Goal: Use online tool/utility: Utilize a website feature to perform a specific function

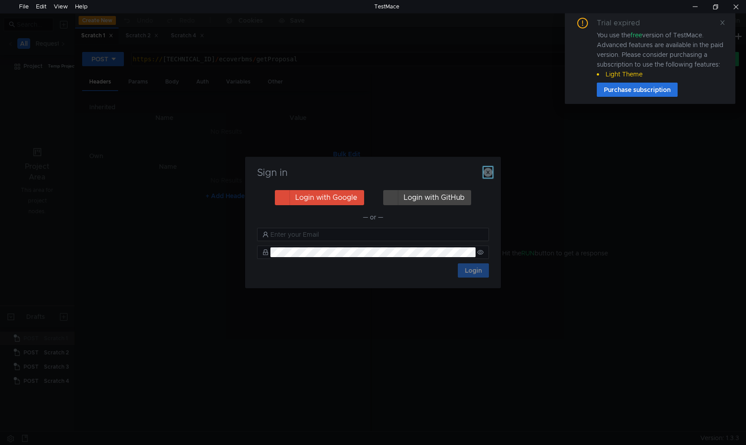
click at [488, 168] on icon "button" at bounding box center [488, 172] width 9 height 9
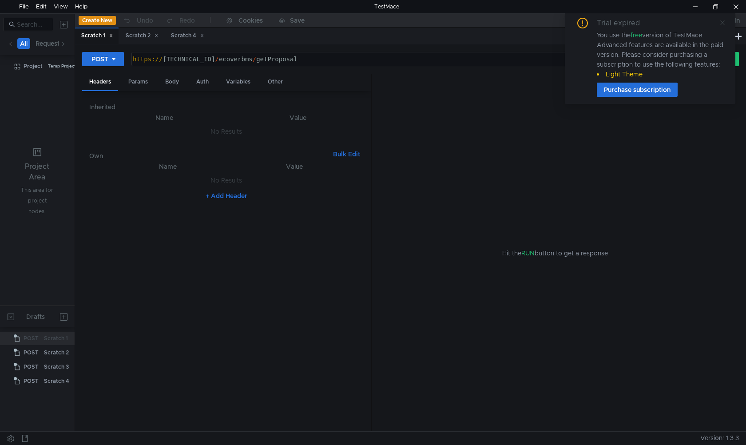
click at [723, 24] on icon at bounding box center [722, 22] width 4 height 4
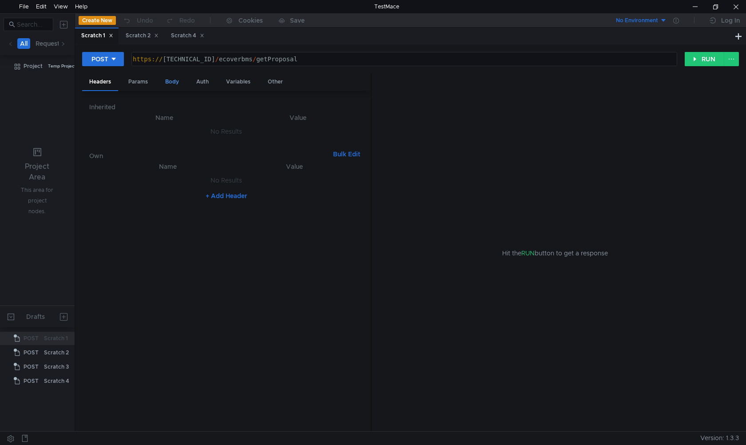
click at [169, 87] on div "Body" at bounding box center [172, 82] width 28 height 16
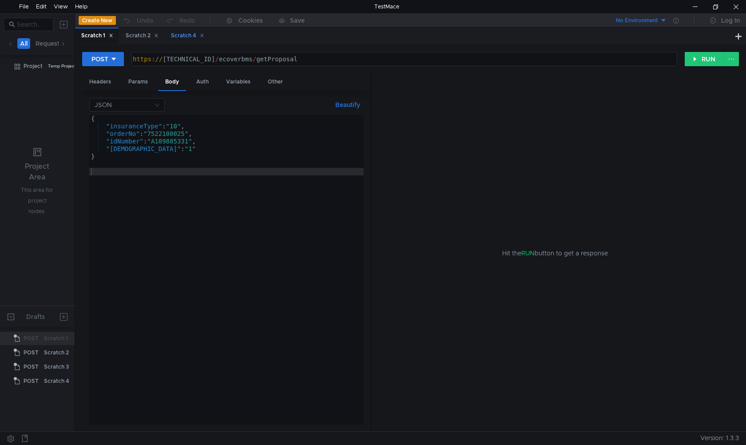
click at [179, 36] on div "Scratch 4" at bounding box center [187, 35] width 33 height 9
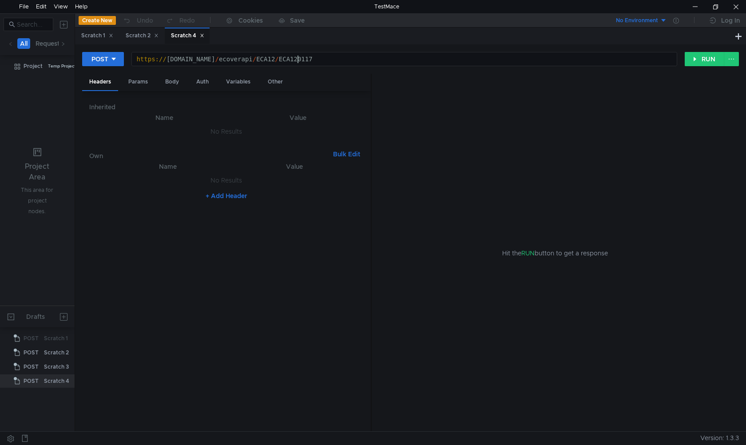
click at [318, 64] on div "https:// wwwt.ecover.com.tw / ecoverapi / ECA12 / ECA120117" at bounding box center [403, 67] width 545 height 23
paste textarea "[URL][DOMAIN_NAME]"
type textarea "[URL][DOMAIN_NAME]"
click at [173, 82] on div "Body" at bounding box center [172, 82] width 28 height 16
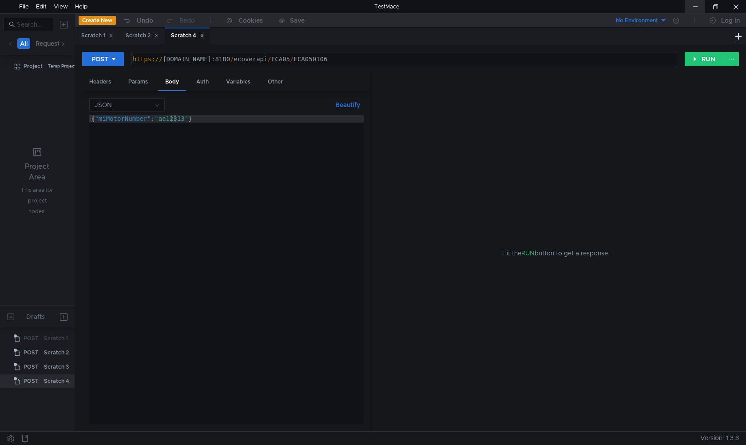
click at [696, 10] on div at bounding box center [695, 6] width 20 height 13
click at [262, 228] on div "{ "miMotorNumber" : "aa12313" }" at bounding box center [226, 277] width 274 height 325
paste textarea "actionType":"TRY","idNumber":"Q145924510","birthday":"20000815","carNumberPrefi…"
click at [317, 119] on div "{ "actionType" : "TRY" , "idNumber" : "Q145924510" , "birthday" : "20000815" , …" at bounding box center [223, 275] width 1082 height 321
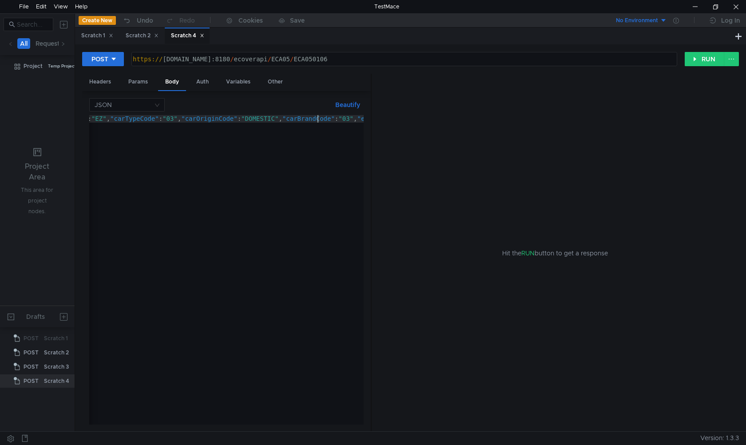
click at [317, 119] on div "{ "actionType" : "TRY" , "idNumber" : "Q145924510" , "birthday" : "20000815" , …" at bounding box center [223, 275] width 1082 height 321
click at [705, 60] on button "RUN" at bounding box center [705, 59] width 40 height 14
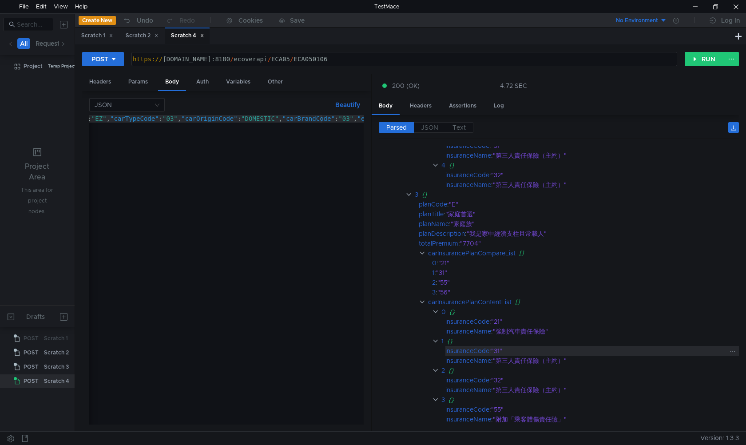
scroll to position [700, 0]
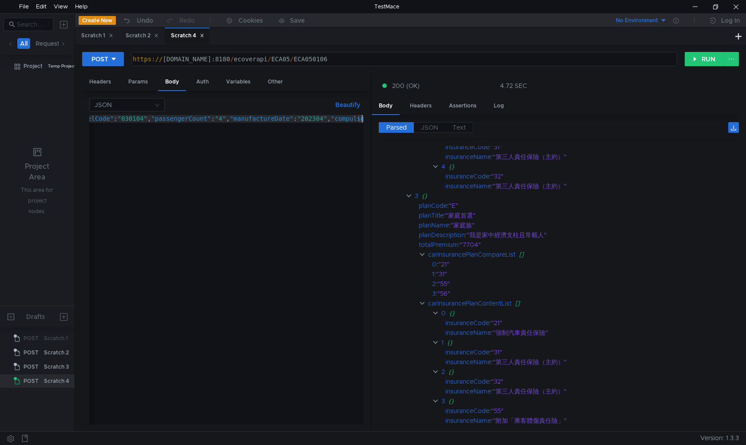
paste textarea "IMPORT","carBrandCode":"56","engineDisplacement":"3000","carModelCode":"560108"
click at [271, 116] on div "{ "actionType" : "TRY" , "idNumber" : "Q145924510" , "birthday" : "20000815" , …" at bounding box center [178, 275] width 1076 height 321
click at [340, 120] on div "{ "actionType" : "TRY" , "idNumber" : "Q145924510" , "birthday" : "20000815" , …" at bounding box center [176, 275] width 1073 height 321
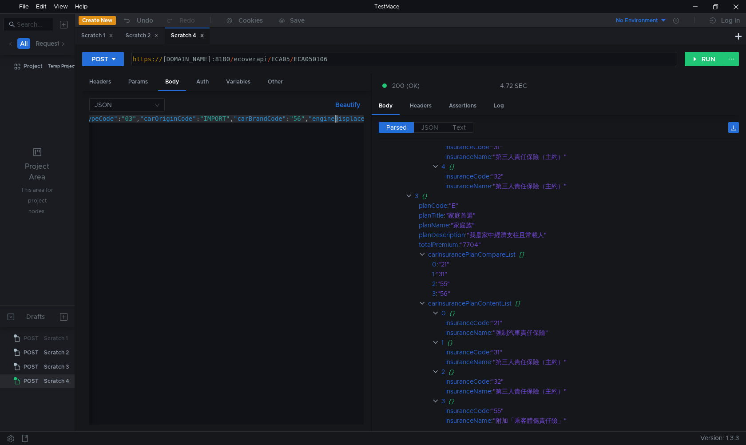
scroll to position [0, 50]
type textarea "{"actionType":"TRY","idNumber":"Q145924510","birthday":"[DEMOGRAPHIC_DATA]","ca…"
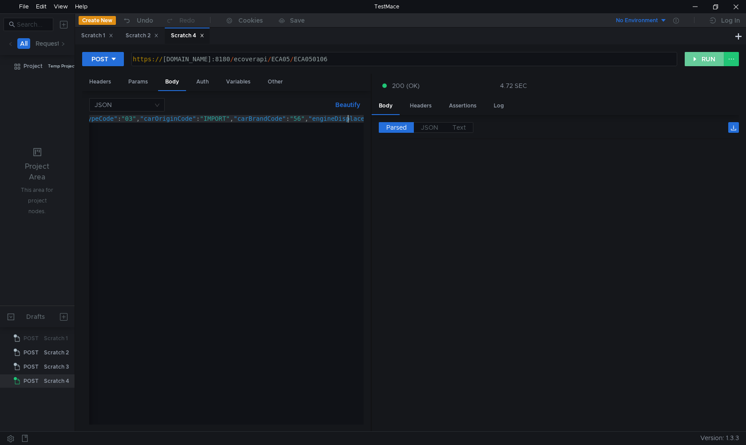
scroll to position [700, 0]
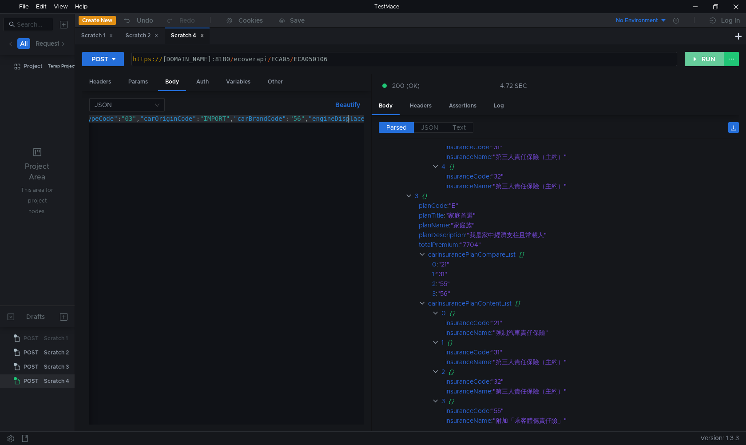
type textarea "{"actionType":"TRY","idNumber":"Q145924510","birthday":"[DEMOGRAPHIC_DATA]","ca…"
click at [703, 59] on button "RUN" at bounding box center [705, 59] width 40 height 14
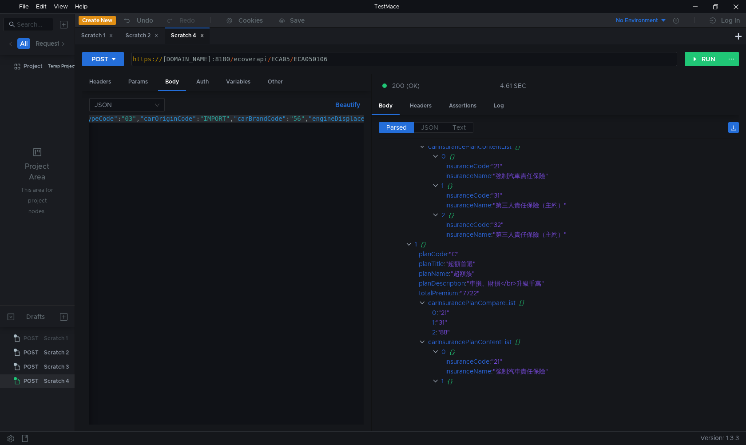
scroll to position [0, 0]
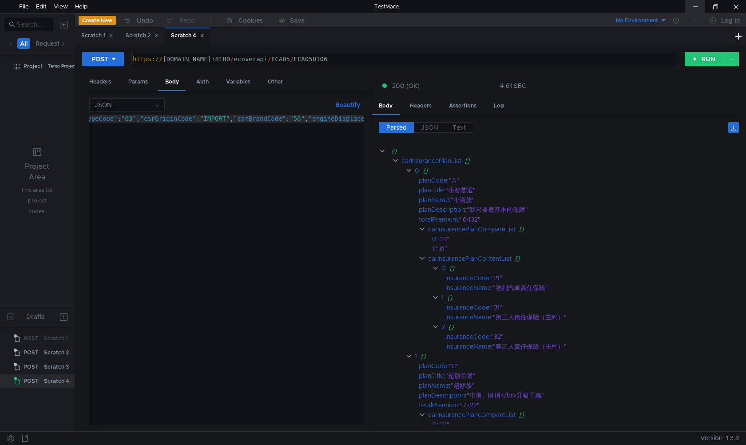
click at [689, 6] on div at bounding box center [695, 6] width 20 height 13
click at [291, 62] on div "https:// [DOMAIN_NAME]:8180 / ecoverapi / ECA05 / ECA050106" at bounding box center [403, 67] width 545 height 23
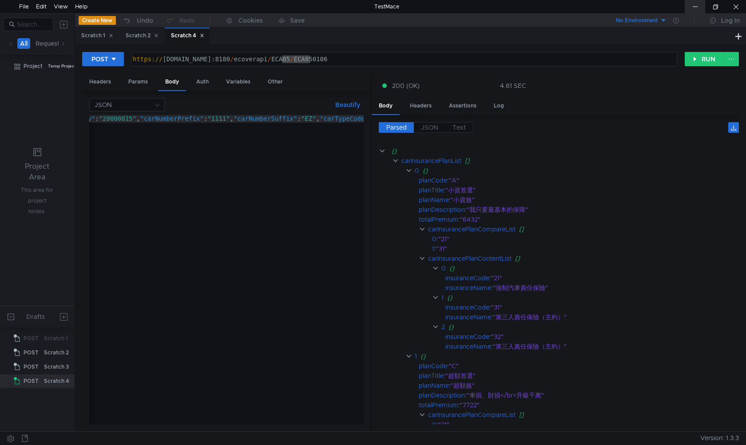
click at [691, 4] on div at bounding box center [695, 6] width 20 height 13
click at [686, 5] on div at bounding box center [695, 6] width 20 height 13
